Goal: Information Seeking & Learning: Check status

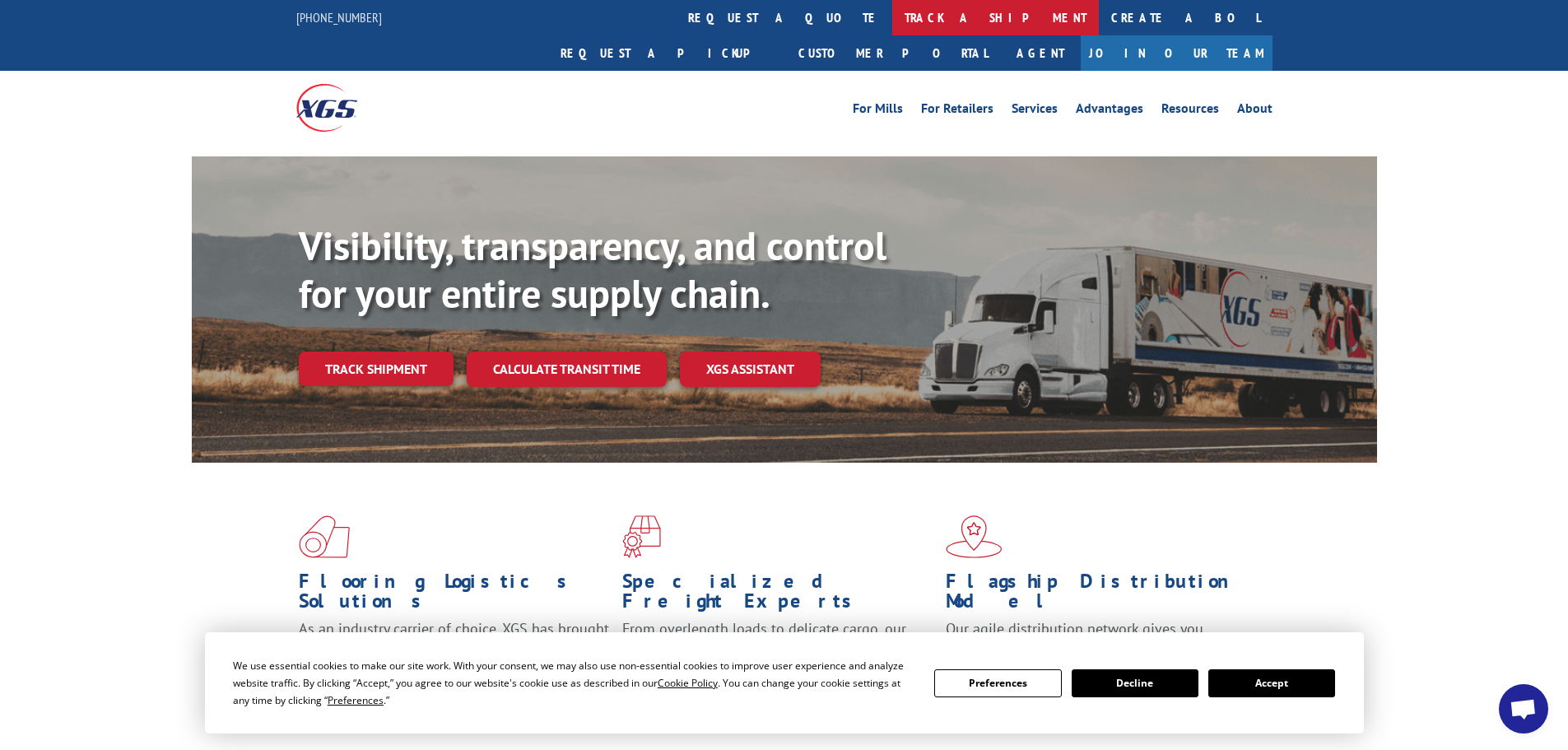
click at [892, 25] on link "track a shipment" at bounding box center [996, 17] width 207 height 35
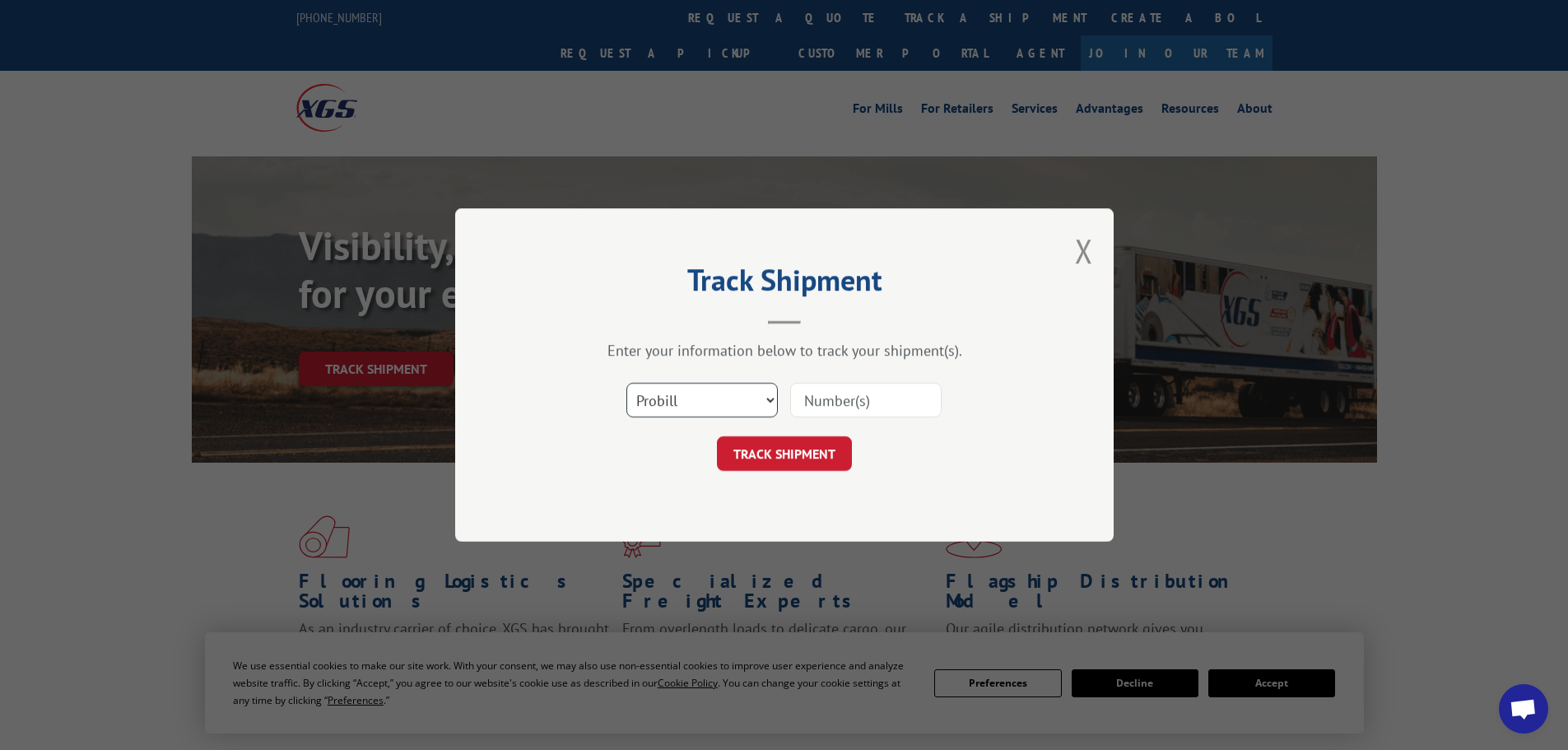
click at [750, 412] on select "Select category... Probill BOL PO" at bounding box center [702, 400] width 151 height 34
select select "po"
click at [627, 383] on select "Select category... Probill BOL PO" at bounding box center [702, 400] width 151 height 34
click at [807, 413] on input at bounding box center [866, 400] width 151 height 34
paste input "15531664"
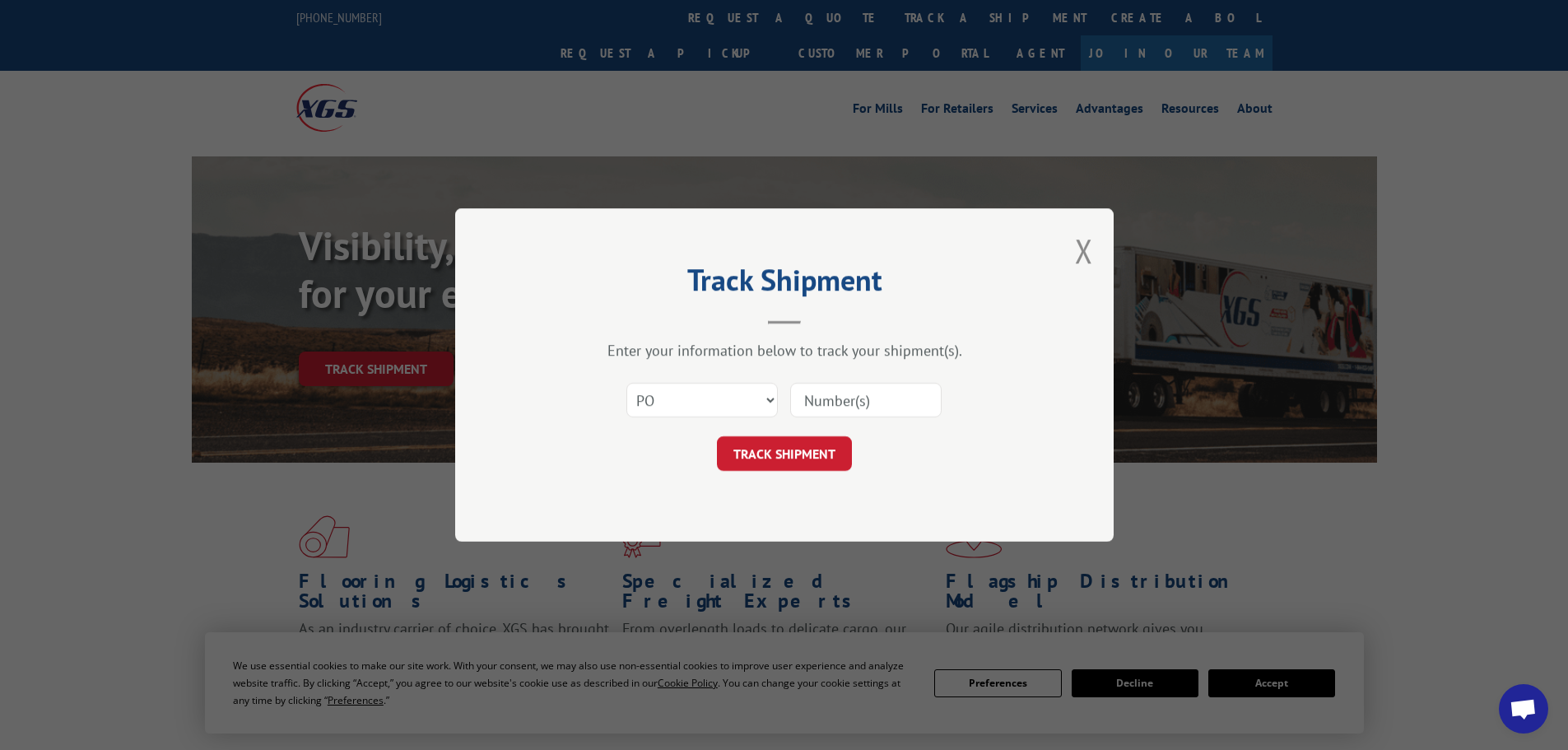
type input "15531664"
click button "TRACK SHIPMENT" at bounding box center [784, 454] width 135 height 34
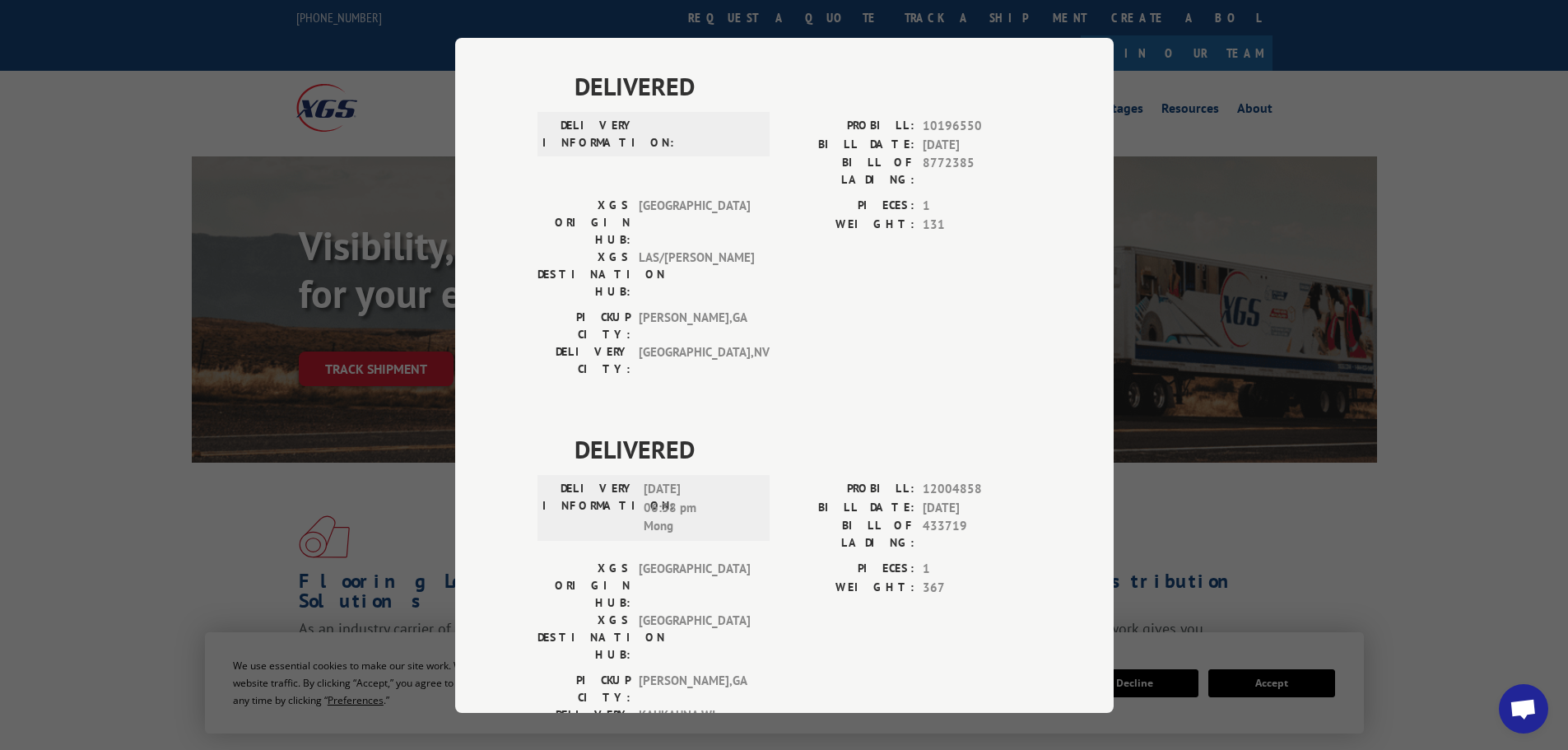
scroll to position [596, 0]
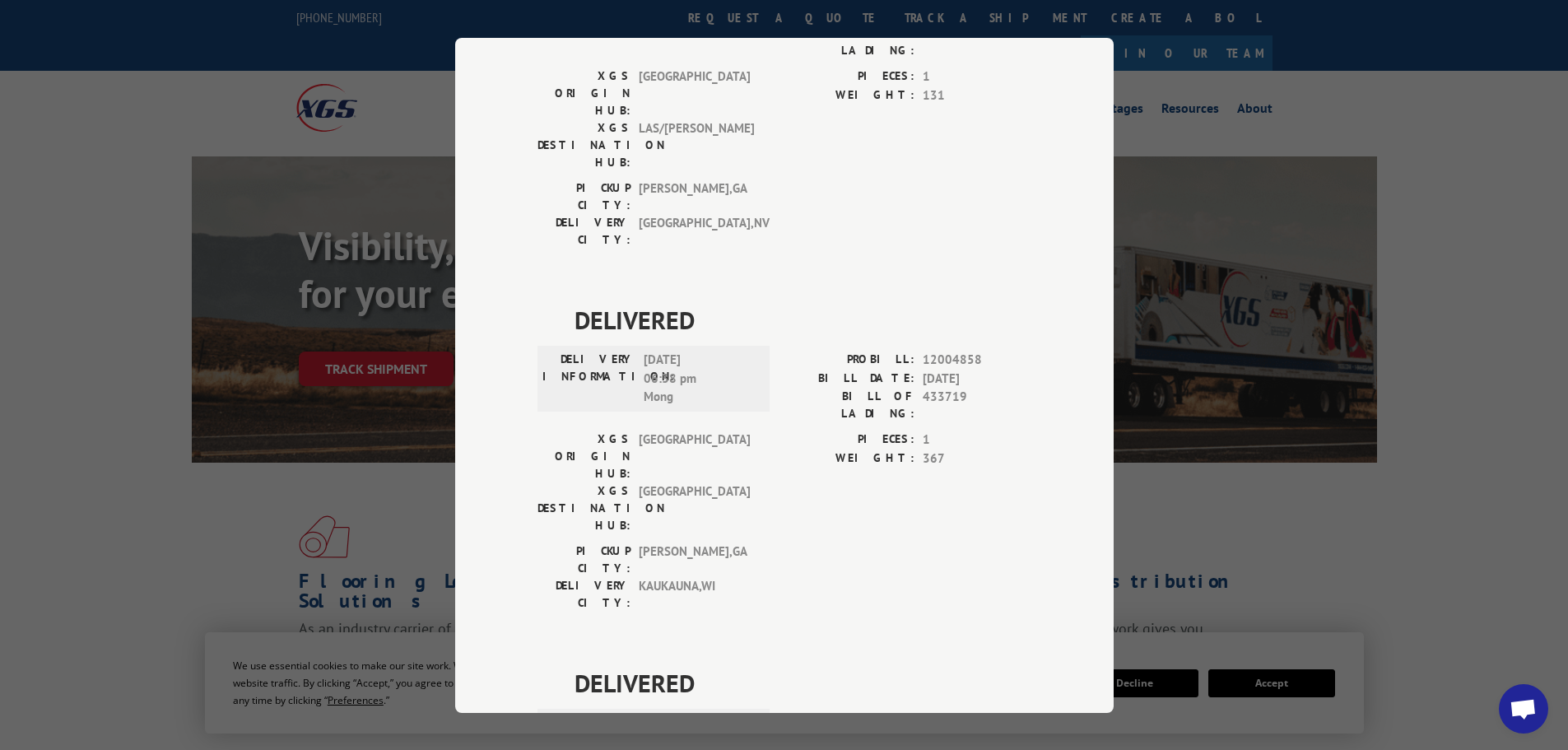
drag, startPoint x: 176, startPoint y: 402, endPoint x: 170, endPoint y: 424, distance: 22.8
click at [176, 406] on div "Track Shipment DELIVERED DELIVERY INFORMATION: PROBILL: 6711993 BILL DATE: [DAT…" at bounding box center [784, 375] width 1568 height 750
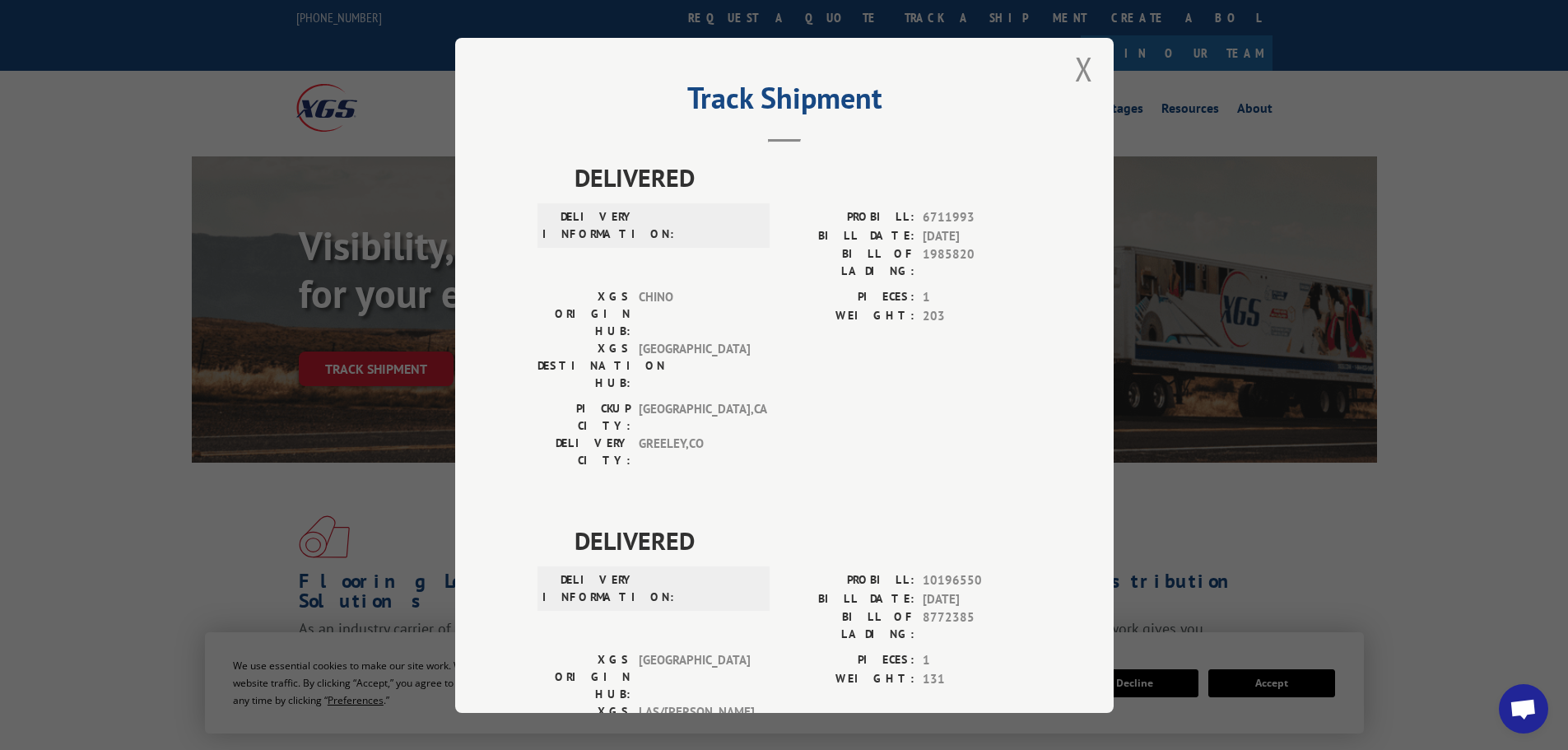
scroll to position [0, 0]
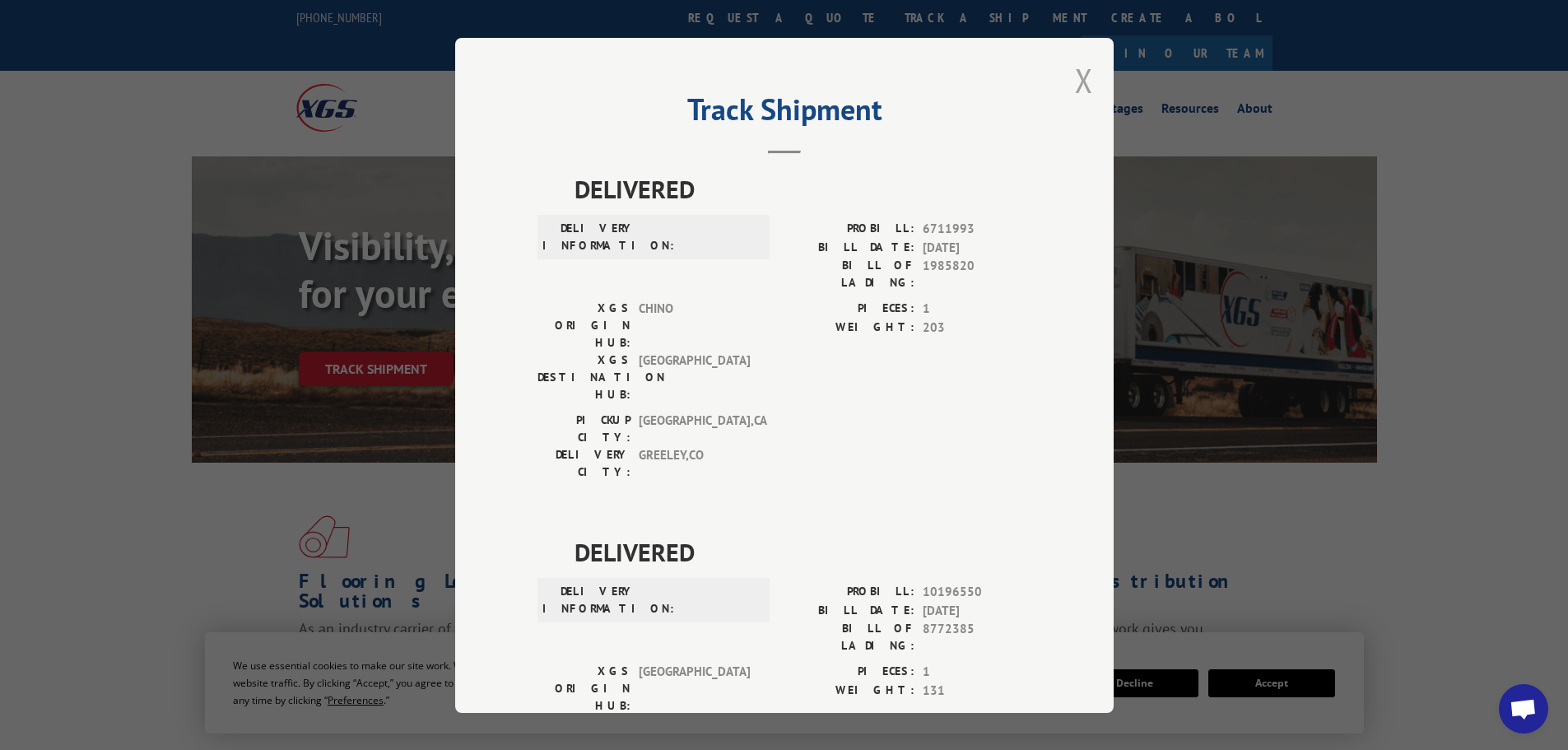
click at [1075, 78] on button "Close modal" at bounding box center [1083, 80] width 18 height 44
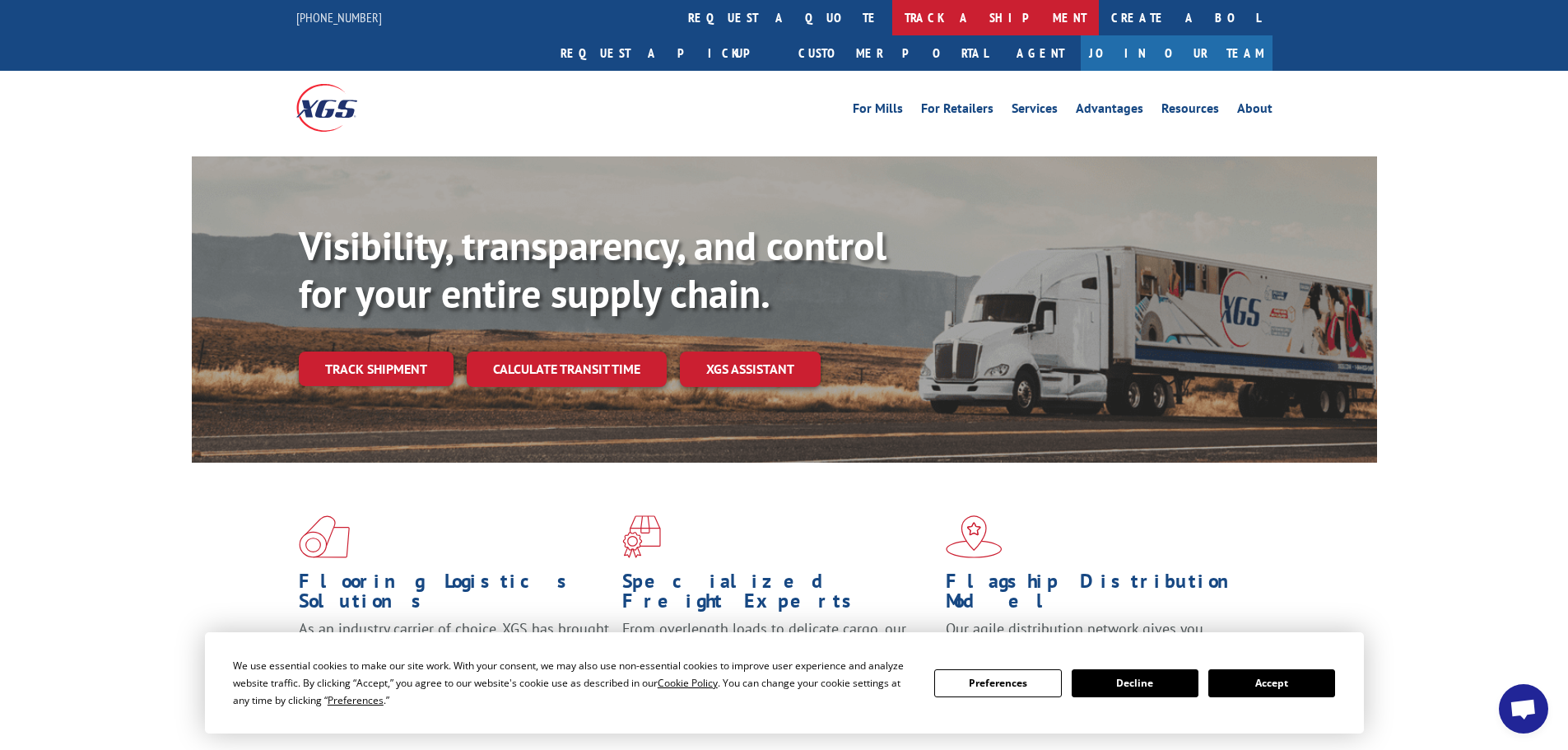
click at [892, 12] on link "track a shipment" at bounding box center [996, 17] width 207 height 35
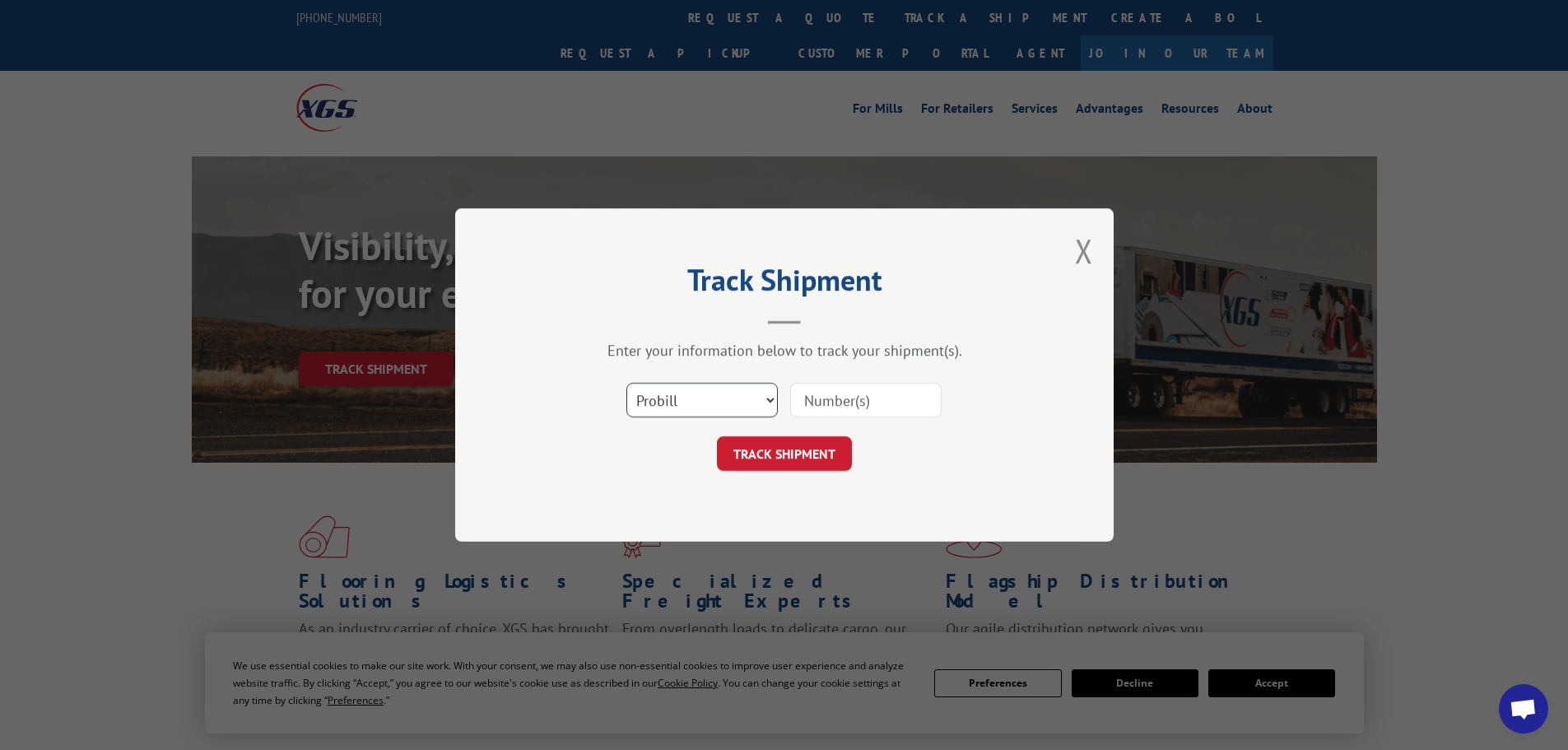
click at [750, 393] on select "Select category... Probill BOL PO" at bounding box center [702, 400] width 151 height 34
select select "po"
click at [627, 383] on select "Select category... Probill BOL PO" at bounding box center [702, 400] width 151 height 34
click at [932, 406] on input at bounding box center [866, 400] width 151 height 34
paste input "15531699"
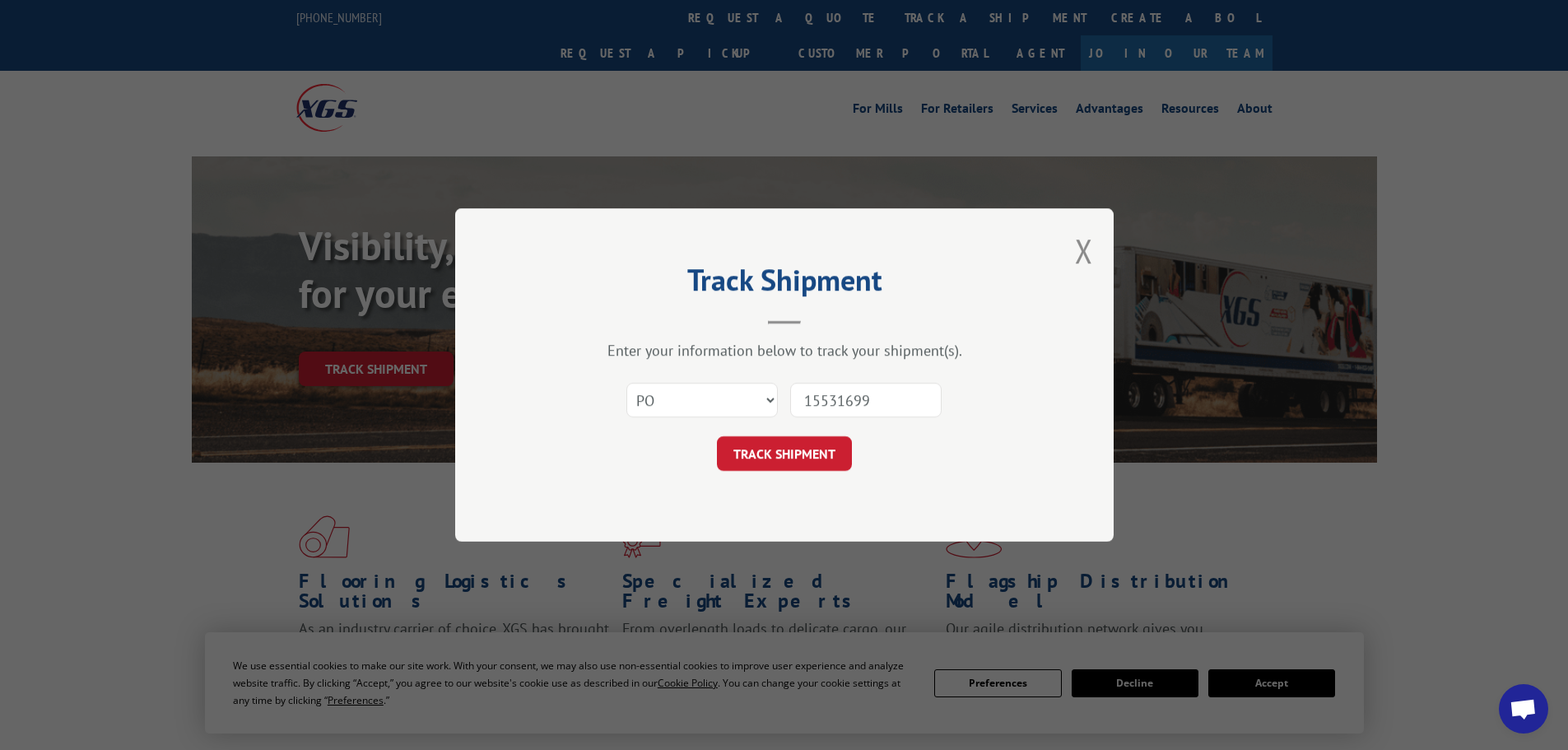
type input "15531699"
click at [717, 437] on button "TRACK SHIPMENT" at bounding box center [784, 454] width 135 height 34
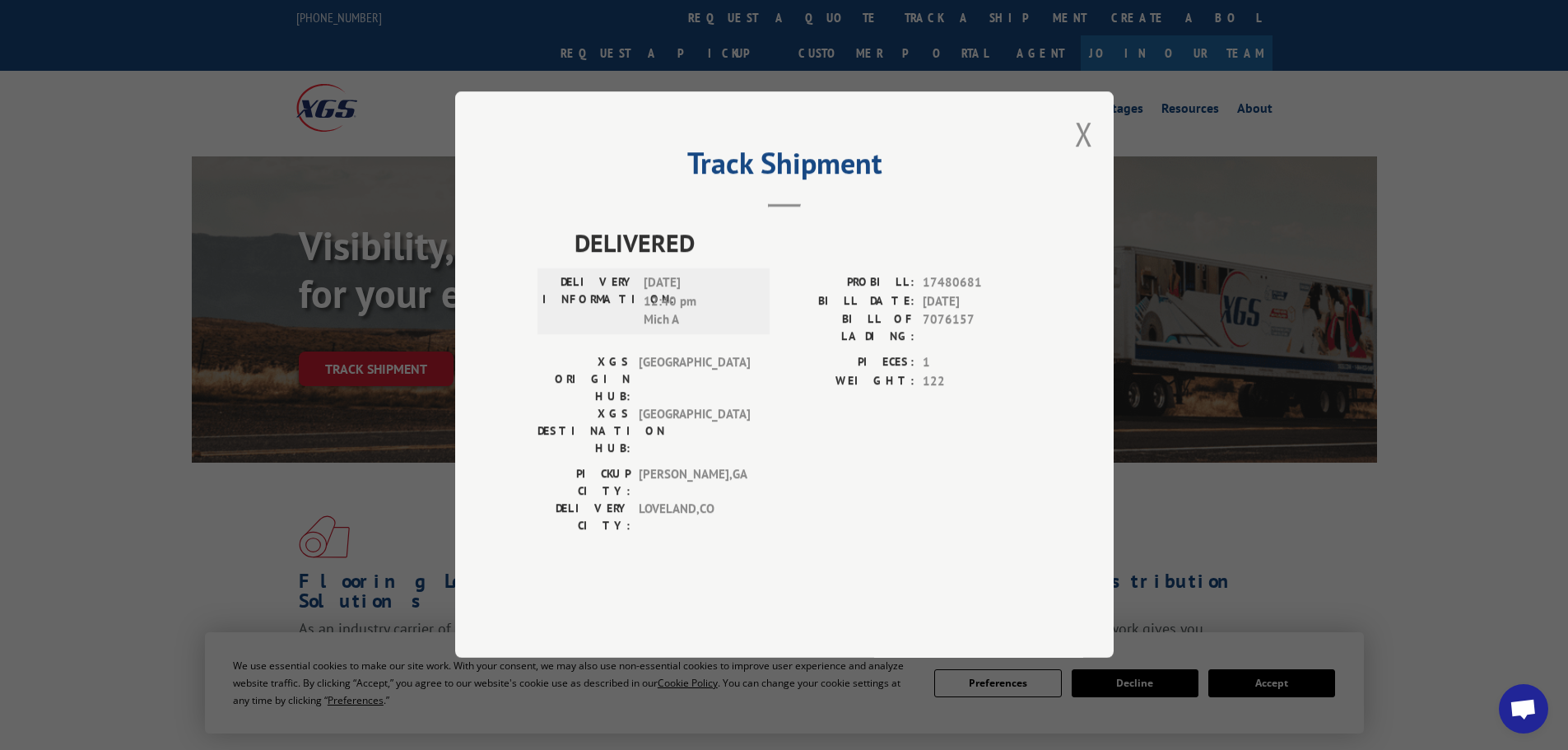
click at [1099, 171] on div "Track Shipment DELIVERED DELIVERY INFORMATION: [DATE] 12:40 pm Mich A PROBILL: …" at bounding box center [784, 375] width 658 height 567
click at [1071, 165] on div "Track Shipment DELIVERED DELIVERY INFORMATION: [DATE] 12:40 pm Mich A PROBILL: …" at bounding box center [784, 375] width 658 height 567
click at [1087, 156] on button "Close modal" at bounding box center [1083, 133] width 18 height 44
